Goal: Navigation & Orientation: Find specific page/section

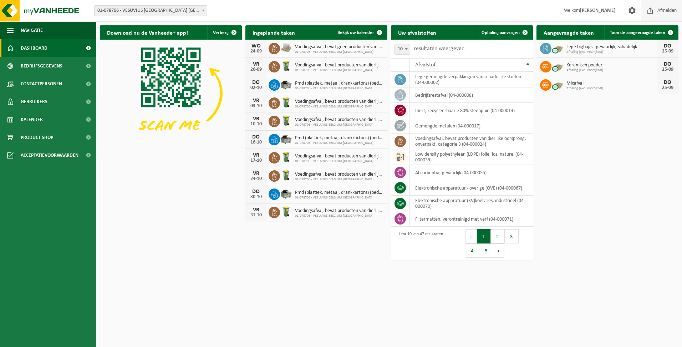
click at [671, 11] on span "Afmelden" at bounding box center [667, 10] width 23 height 21
click at [36, 101] on span "Gebruikers" at bounding box center [34, 102] width 27 height 18
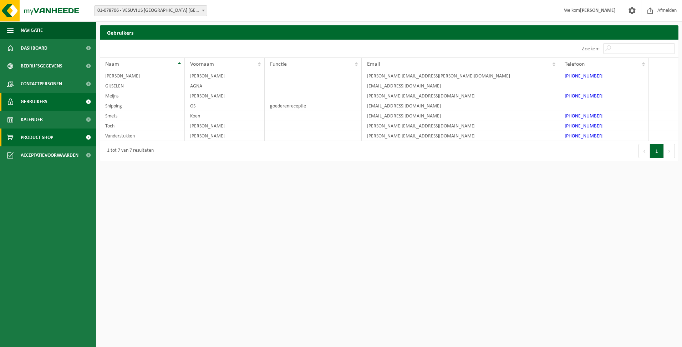
click at [45, 138] on span "Product Shop" at bounding box center [37, 137] width 32 height 18
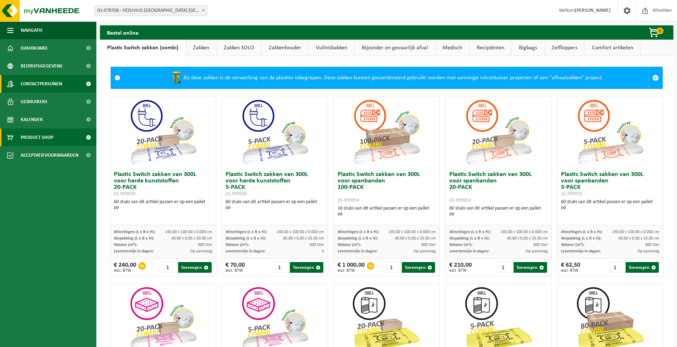
click at [38, 83] on span "Contactpersonen" at bounding box center [41, 84] width 41 height 18
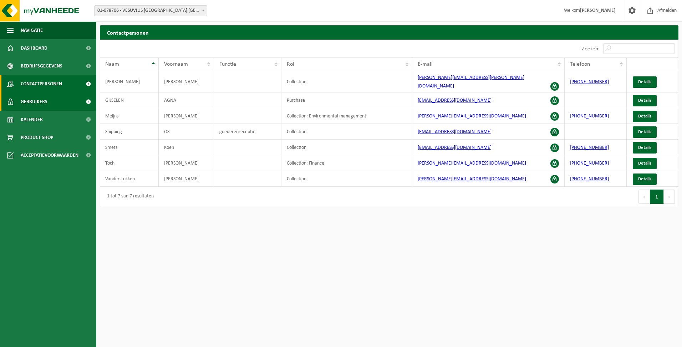
click at [36, 100] on span "Gebruikers" at bounding box center [34, 102] width 27 height 18
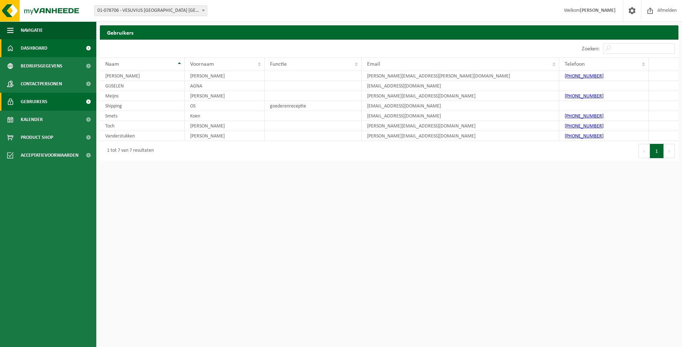
click at [39, 47] on span "Dashboard" at bounding box center [34, 48] width 27 height 18
